Goal: Check status: Check status

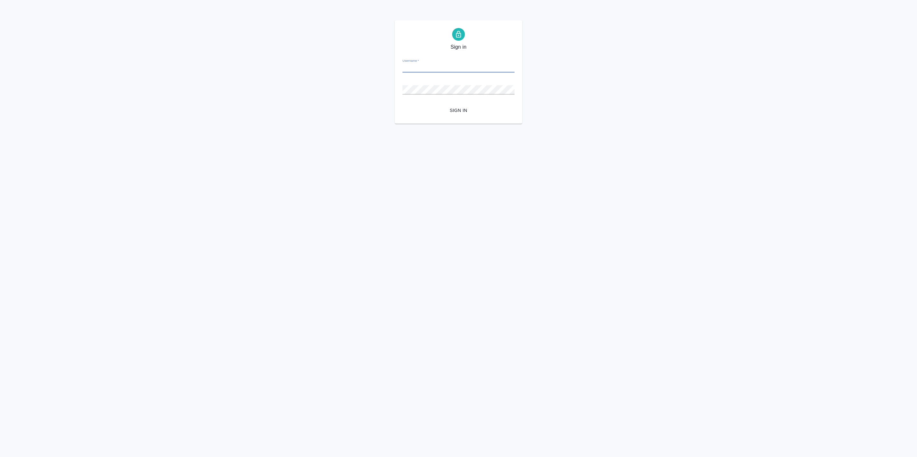
click at [420, 68] on input "Username   *" at bounding box center [458, 68] width 112 height 9
type input "alexandra.zhuravleva@awatera.com"
click at [457, 105] on button "Sign in" at bounding box center [458, 111] width 112 height 12
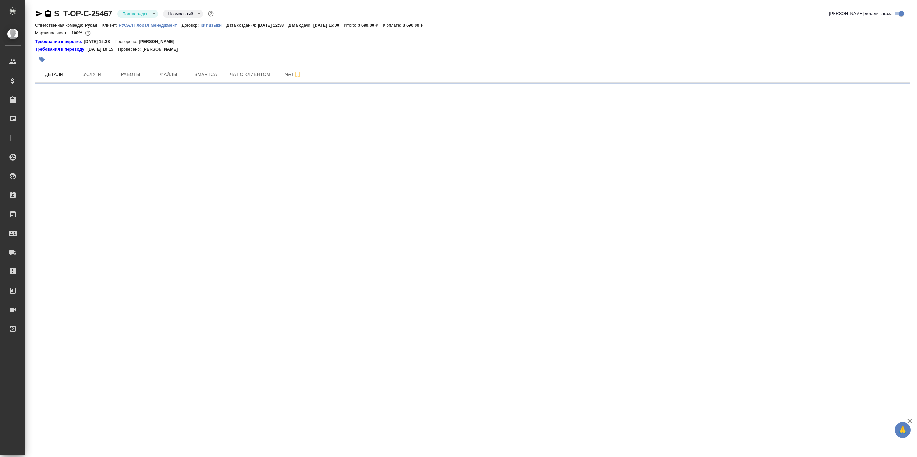
select select "RU"
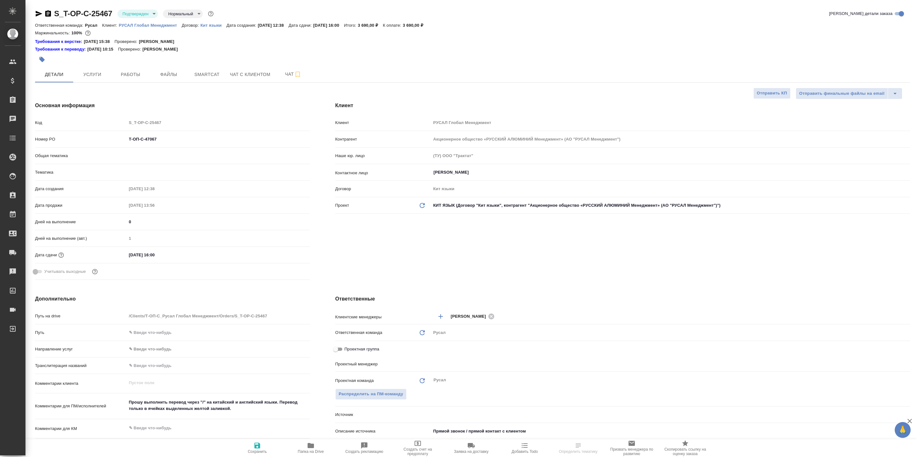
type textarea "x"
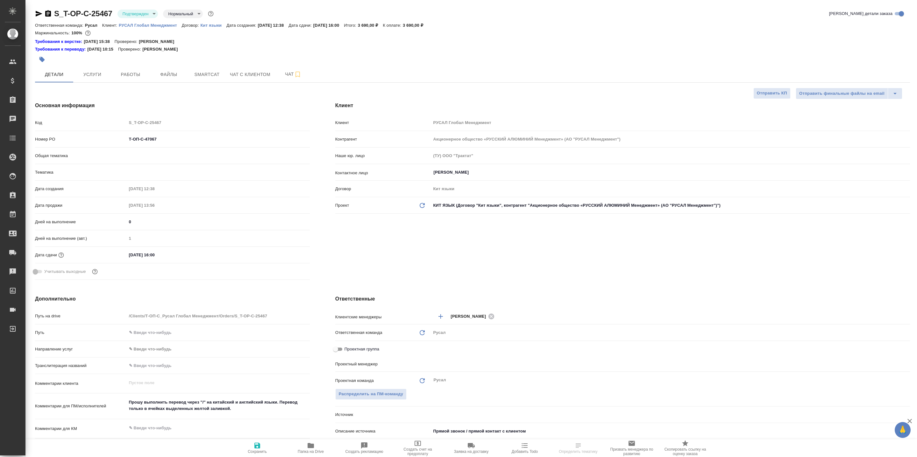
type textarea "x"
type input "[PERSON_NAME]"
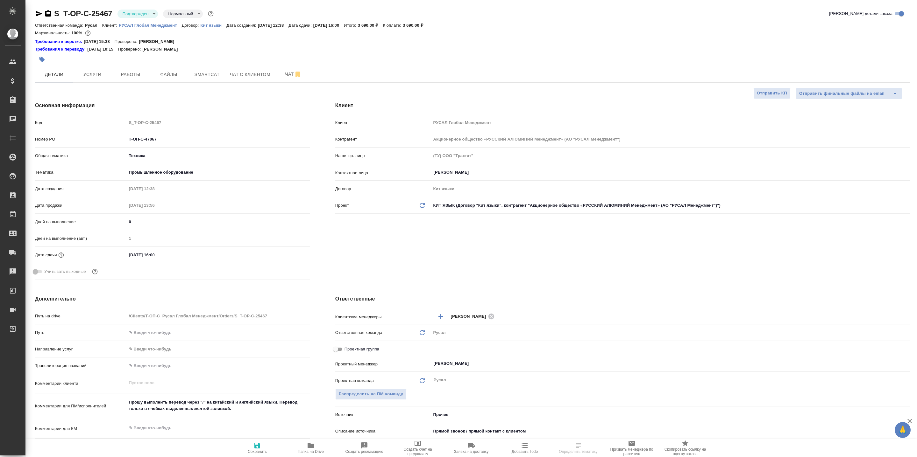
type textarea "x"
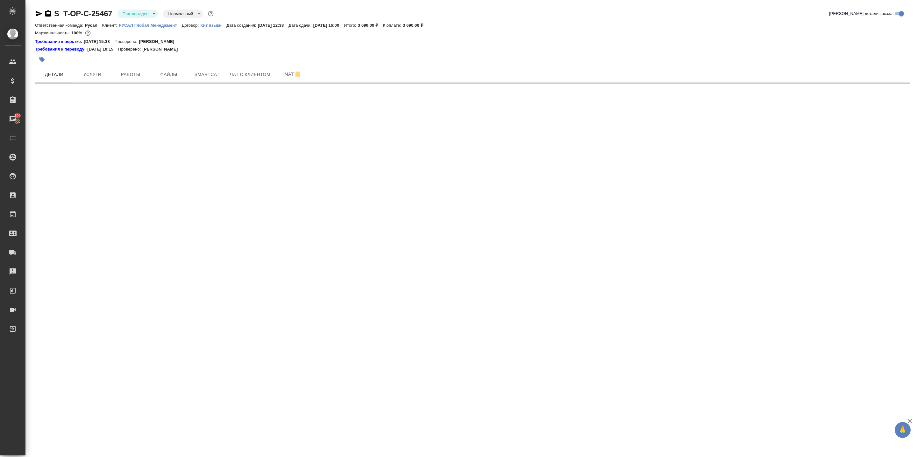
select select "RU"
